Goal: Transaction & Acquisition: Purchase product/service

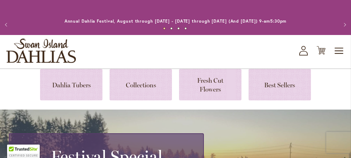
scroll to position [40, 0]
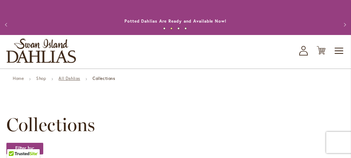
click at [76, 78] on link "All Dahlias" at bounding box center [69, 78] width 22 height 5
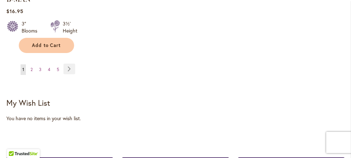
scroll to position [1136, 0]
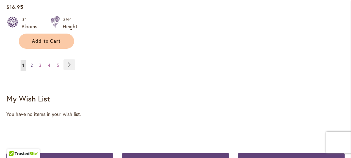
click at [33, 63] on span "2" at bounding box center [31, 65] width 2 height 5
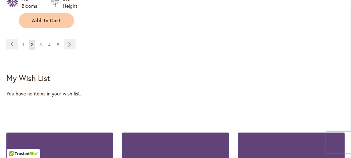
scroll to position [1153, 0]
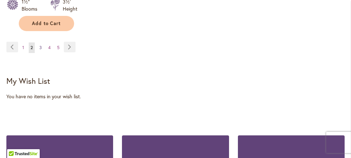
click at [40, 45] on span "3" at bounding box center [40, 47] width 2 height 5
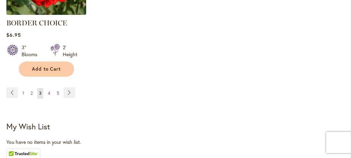
scroll to position [1097, 0]
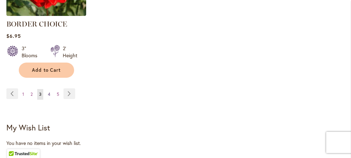
click at [48, 92] on span "4" at bounding box center [49, 94] width 2 height 5
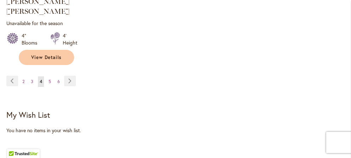
scroll to position [1130, 0]
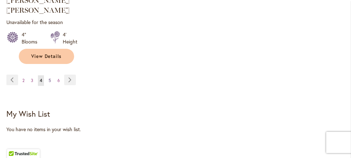
click at [47, 75] on link "Page 5" at bounding box center [50, 80] width 6 height 11
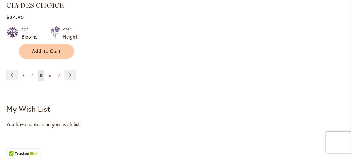
scroll to position [1136, 0]
click at [50, 73] on span "6" at bounding box center [50, 75] width 2 height 5
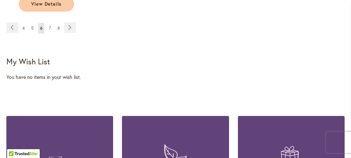
scroll to position [1191, 0]
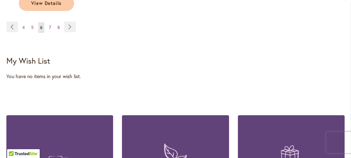
click at [49, 25] on span "7" at bounding box center [50, 27] width 2 height 5
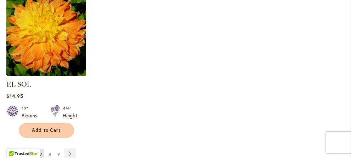
scroll to position [1064, 0]
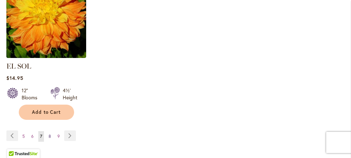
click at [51, 131] on link "Page 8" at bounding box center [50, 136] width 6 height 11
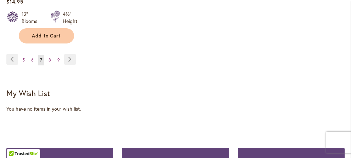
scroll to position [1141, 0]
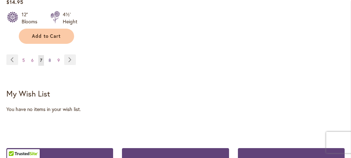
click at [51, 55] on link "Page 8" at bounding box center [50, 60] width 6 height 11
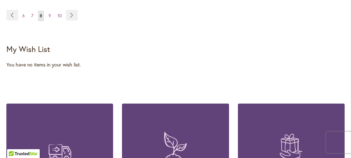
scroll to position [1204, 0]
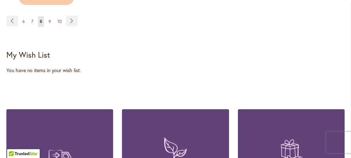
click at [49, 19] on span "9" at bounding box center [50, 21] width 2 height 5
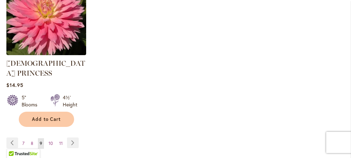
scroll to position [1099, 0]
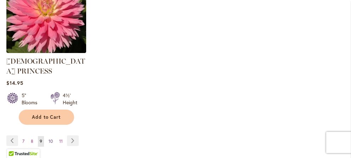
click at [50, 139] on span "10" at bounding box center [51, 141] width 4 height 5
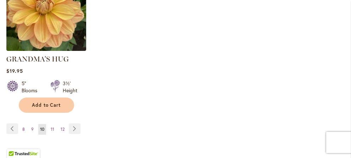
scroll to position [1072, 0]
click at [51, 126] on span "11" at bounding box center [53, 128] width 4 height 5
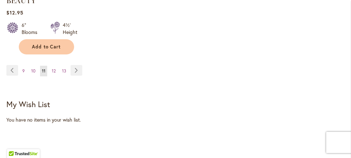
scroll to position [1157, 0]
click at [53, 68] on span "12" at bounding box center [54, 70] width 4 height 5
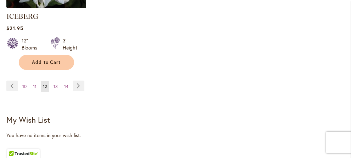
scroll to position [1129, 0]
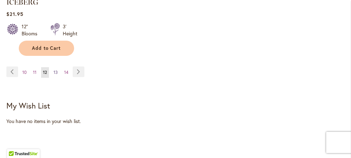
click at [55, 70] on span "13" at bounding box center [55, 72] width 4 height 5
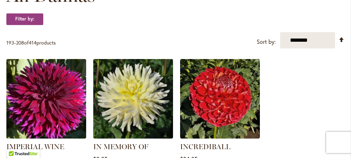
scroll to position [231, 0]
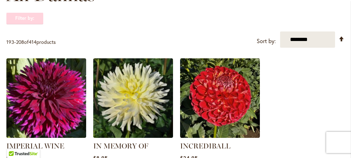
click at [40, 21] on strong "Filter by:" at bounding box center [24, 18] width 37 height 12
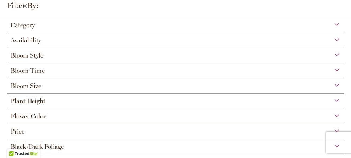
click at [39, 114] on span "Flower Color" at bounding box center [28, 117] width 35 height 8
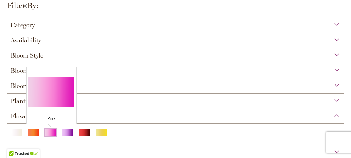
click at [50, 132] on div "Pink" at bounding box center [50, 132] width 11 height 7
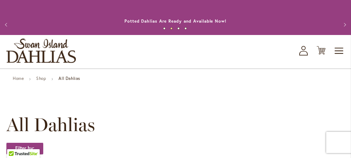
scroll to position [13, 0]
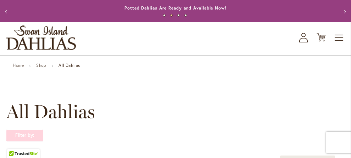
click at [35, 136] on strong "Filter by:" at bounding box center [24, 136] width 37 height 12
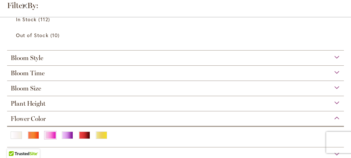
scroll to position [153, 0]
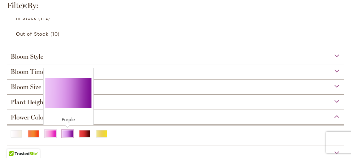
click at [67, 135] on div "Purple" at bounding box center [67, 133] width 11 height 7
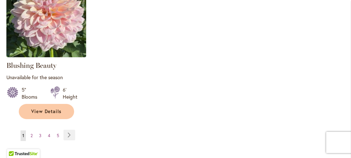
scroll to position [1011, 0]
click at [40, 133] on span "3" at bounding box center [40, 135] width 2 height 5
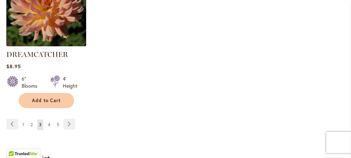
scroll to position [1011, 0]
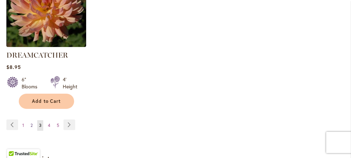
click at [32, 124] on span "2" at bounding box center [31, 125] width 2 height 5
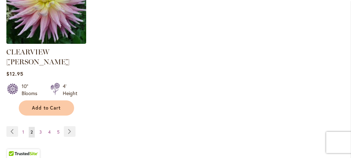
scroll to position [1045, 0]
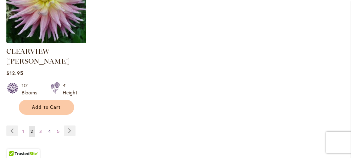
click at [49, 129] on span "4" at bounding box center [49, 131] width 2 height 5
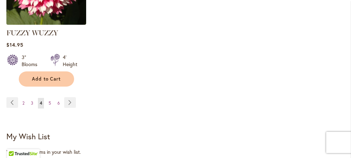
scroll to position [1064, 0]
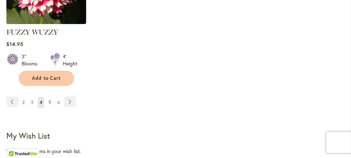
click at [51, 100] on span "5" at bounding box center [50, 102] width 2 height 5
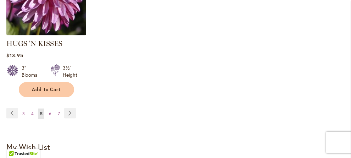
scroll to position [1032, 0]
click at [51, 109] on link "Page 6" at bounding box center [50, 114] width 6 height 11
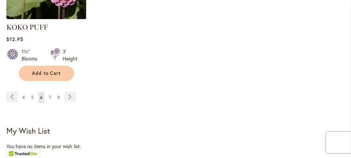
scroll to position [1069, 0]
click at [49, 95] on span "7" at bounding box center [50, 97] width 2 height 5
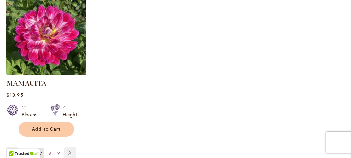
scroll to position [1003, 0]
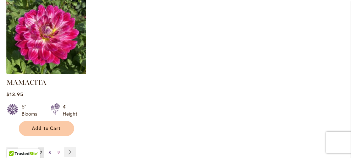
click at [49, 150] on span "8" at bounding box center [50, 152] width 2 height 5
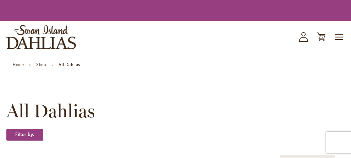
click at [49, 130] on div "Filter by:" at bounding box center [175, 138] width 338 height 19
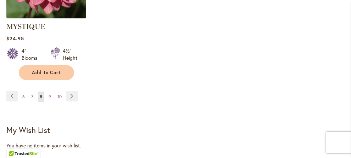
scroll to position [1060, 0]
click at [50, 94] on span "9" at bounding box center [50, 96] width 2 height 5
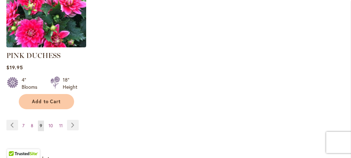
scroll to position [1024, 0]
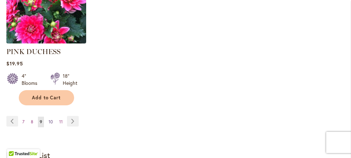
click at [51, 119] on span "10" at bounding box center [51, 121] width 4 height 5
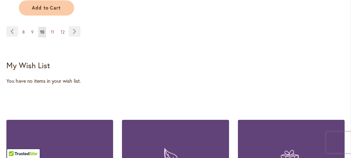
scroll to position [1105, 0]
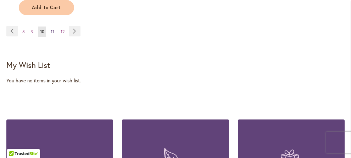
click at [52, 29] on span "11" at bounding box center [53, 31] width 4 height 5
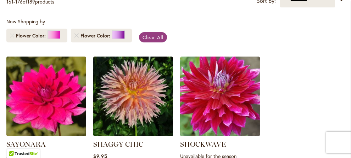
scroll to position [189, 0]
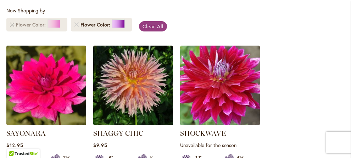
click at [13, 23] on link "Remove Flower Color Pink" at bounding box center [12, 25] width 4 height 4
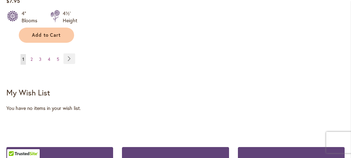
scroll to position [1079, 0]
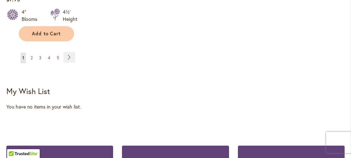
click at [42, 55] on link "Page 3" at bounding box center [40, 58] width 6 height 11
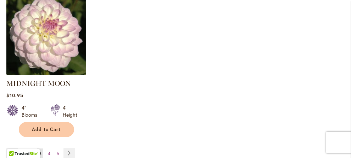
scroll to position [1013, 0]
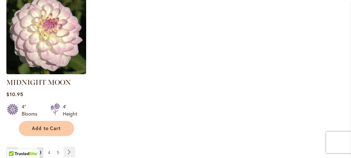
click at [32, 150] on span "2" at bounding box center [31, 152] width 2 height 5
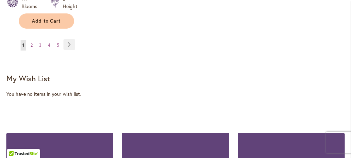
scroll to position [1102, 0]
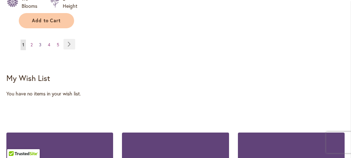
click at [41, 42] on span "3" at bounding box center [40, 44] width 2 height 5
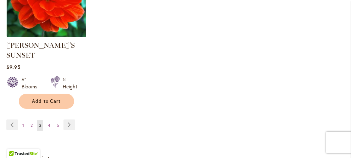
scroll to position [1047, 0]
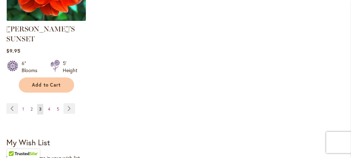
click at [32, 107] on span "2" at bounding box center [31, 109] width 2 height 5
